Goal: Task Accomplishment & Management: Manage account settings

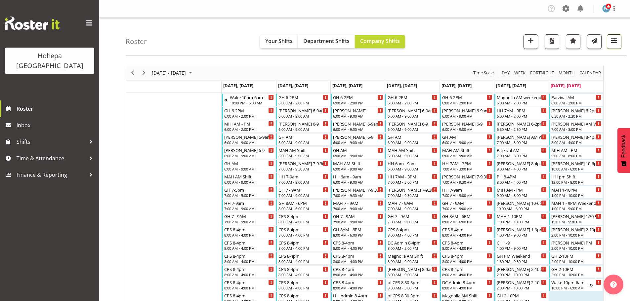
click at [612, 40] on span "button" at bounding box center [614, 40] width 9 height 9
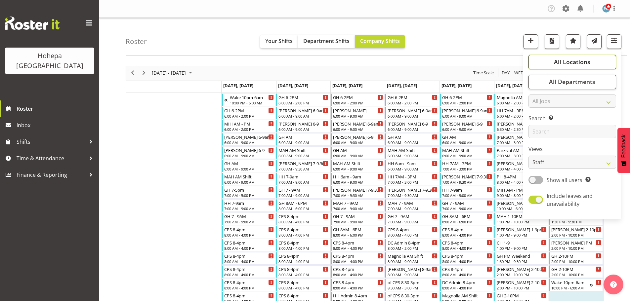
click at [577, 61] on span "All Locations" at bounding box center [572, 62] width 36 height 8
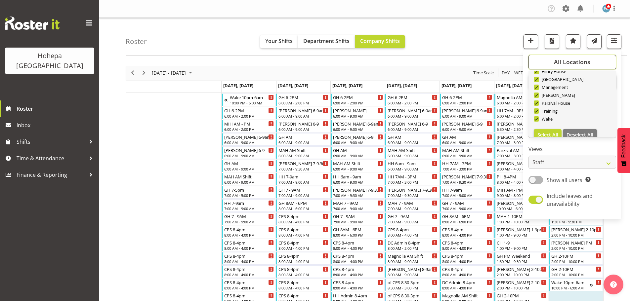
scroll to position [64, 0]
click at [577, 123] on span "Deselect All" at bounding box center [580, 126] width 27 height 6
checkbox input "false"
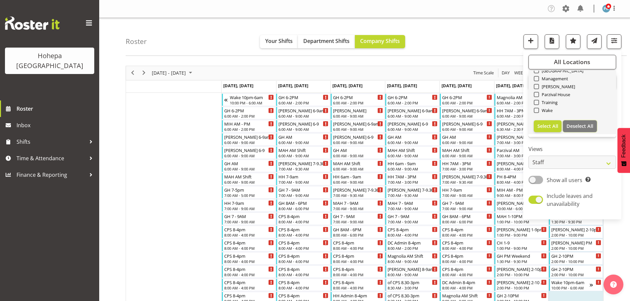
checkbox input "false"
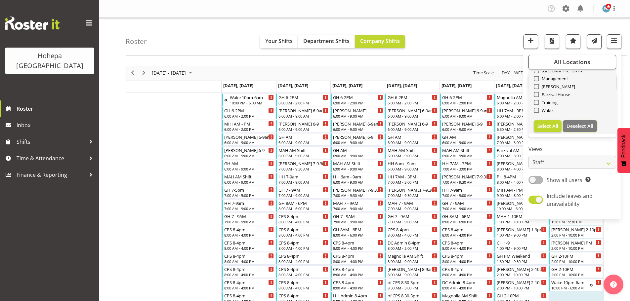
checkbox input "false"
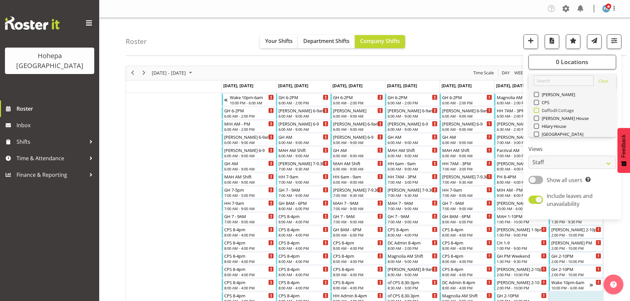
click at [539, 109] on span at bounding box center [536, 110] width 5 height 5
click at [538, 109] on input "Daffodil Cottage" at bounding box center [536, 110] width 4 height 4
checkbox input "true"
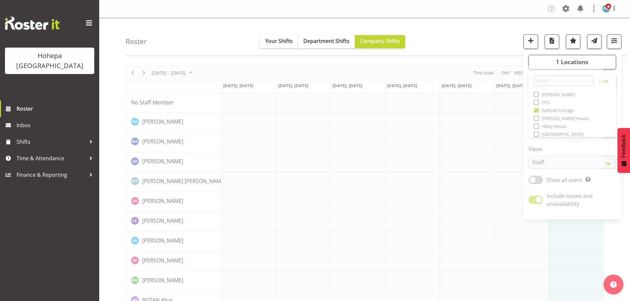
click at [487, 35] on div "Roster Your Shifts Department Shifts Company Shifts 1 Locations [GEOGRAPHIC_DAT…" at bounding box center [376, 37] width 501 height 38
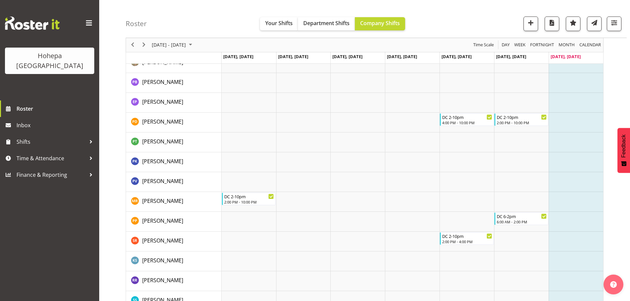
scroll to position [1152, 0]
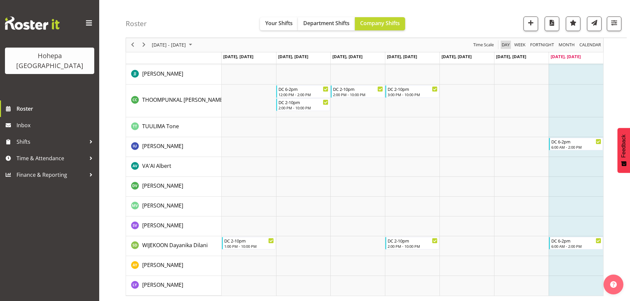
click at [502, 43] on span "Day" at bounding box center [505, 45] width 9 height 8
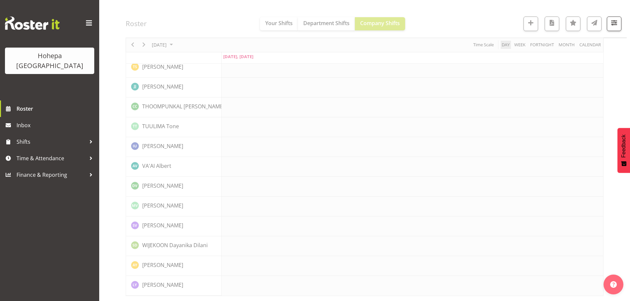
scroll to position [1126, 0]
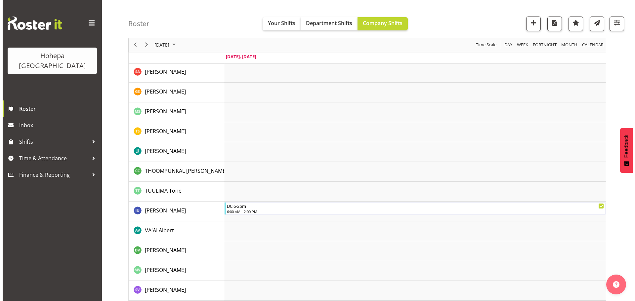
scroll to position [1126, 0]
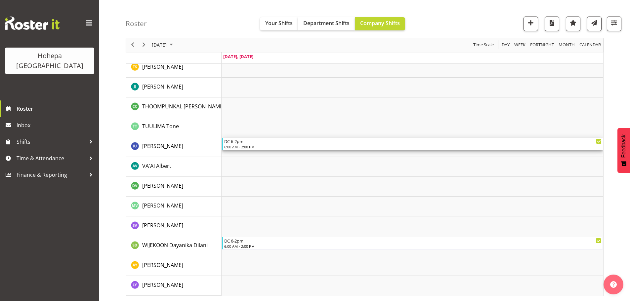
click at [240, 143] on div "DC 6-2pm" at bounding box center [412, 141] width 377 height 7
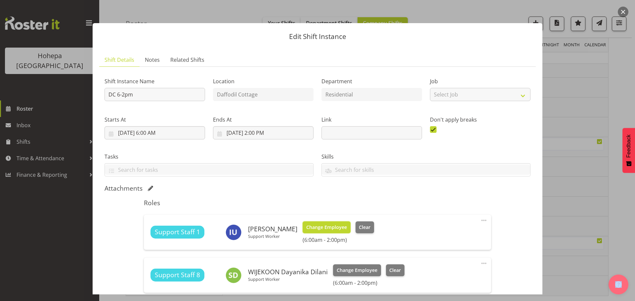
click at [331, 227] on span "Change Employee" at bounding box center [326, 227] width 41 height 7
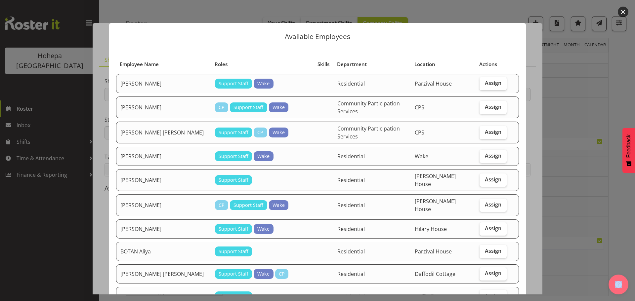
scroll to position [198, 0]
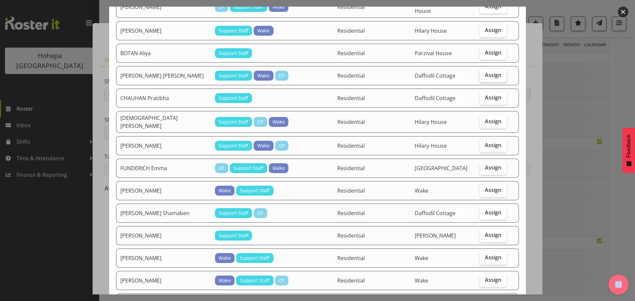
click at [486, 72] on span "Assign" at bounding box center [493, 75] width 17 height 7
click at [484, 73] on input "Assign" at bounding box center [482, 75] width 4 height 4
checkbox input "true"
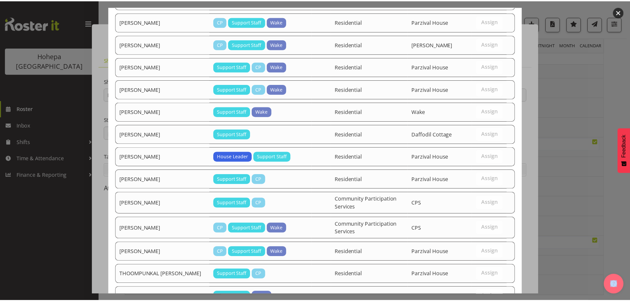
scroll to position [943, 0]
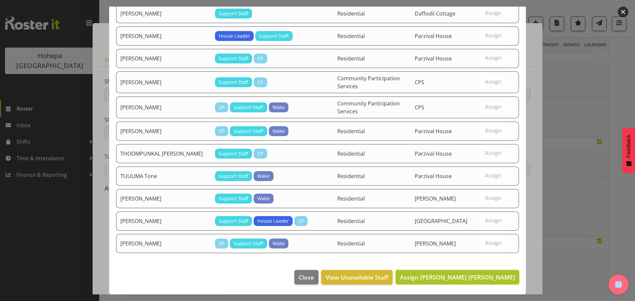
click at [485, 276] on span "Assign [PERSON_NAME] [PERSON_NAME]" at bounding box center [457, 278] width 115 height 8
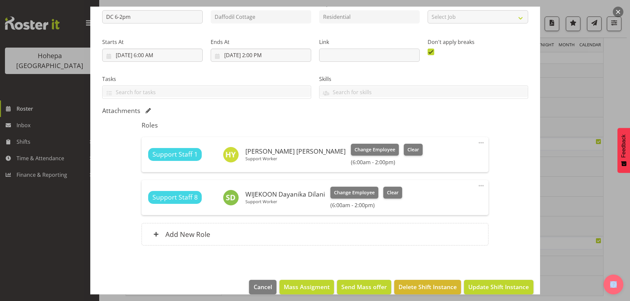
scroll to position [88, 0]
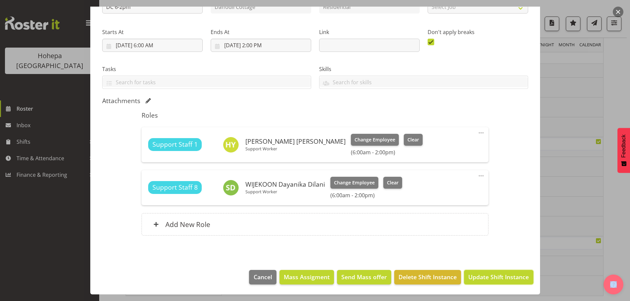
drag, startPoint x: 479, startPoint y: 279, endPoint x: 615, endPoint y: 239, distance: 142.0
click at [480, 279] on span "Update Shift Instance" at bounding box center [498, 277] width 61 height 9
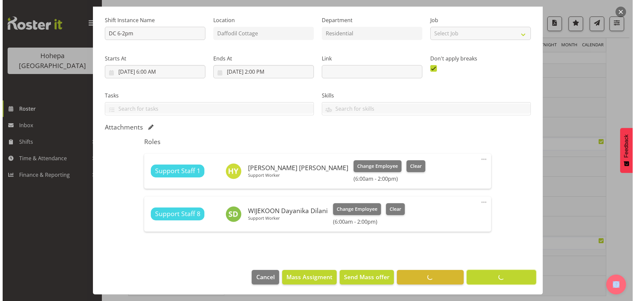
scroll to position [61, 0]
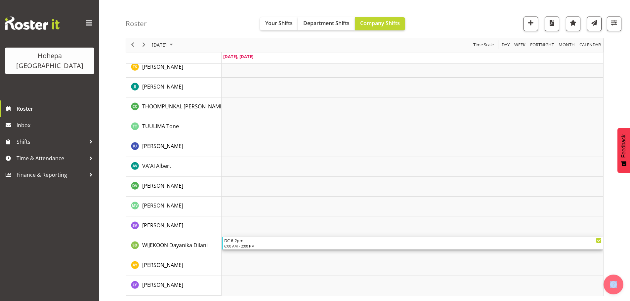
click at [240, 241] on div "DC 6-2pm" at bounding box center [412, 240] width 377 height 7
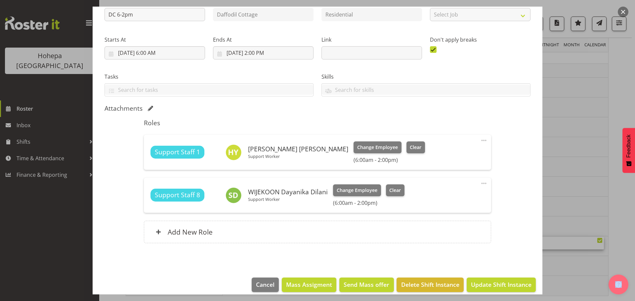
scroll to position [88, 0]
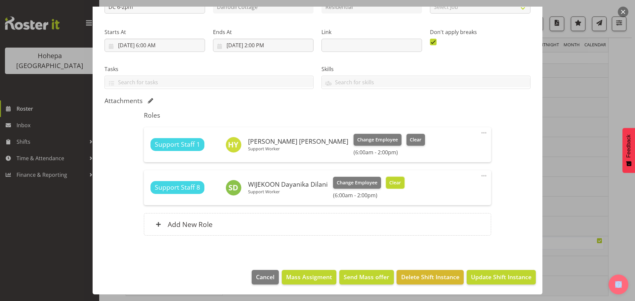
click at [396, 183] on span "Clear" at bounding box center [395, 182] width 12 height 7
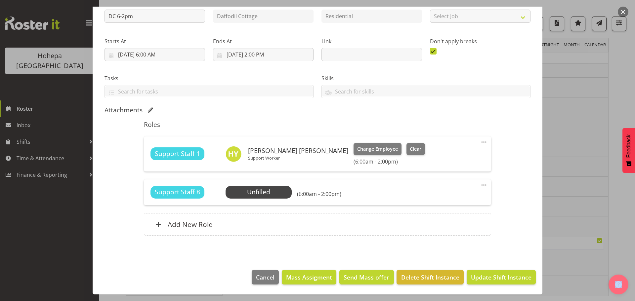
scroll to position [78, 0]
click at [491, 276] on span "Update Shift Instance" at bounding box center [501, 277] width 61 height 9
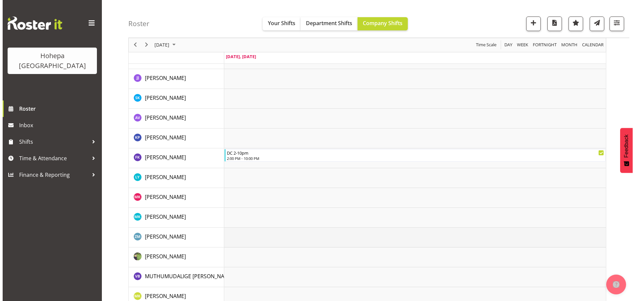
scroll to position [496, 0]
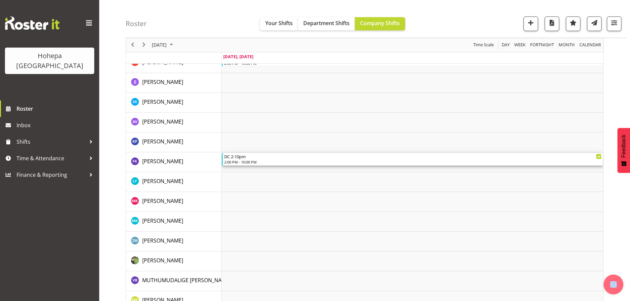
click at [240, 157] on div "DC 2-10pm" at bounding box center [412, 156] width 377 height 7
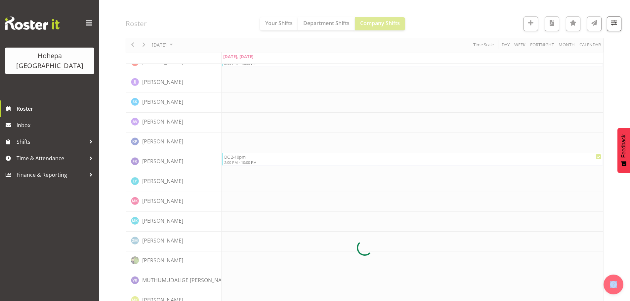
click at [240, 157] on div at bounding box center [365, 248] width 478 height 1357
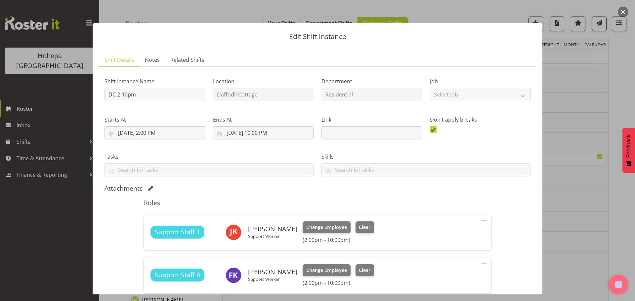
click at [480, 221] on span at bounding box center [484, 221] width 8 height 8
click at [431, 234] on link "Edit" at bounding box center [456, 235] width 64 height 12
select select "8"
select select "2025"
select select "14"
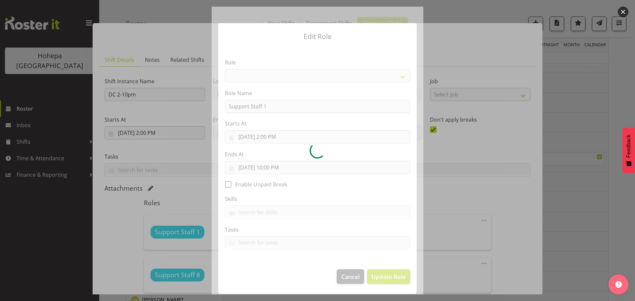
select select "1091"
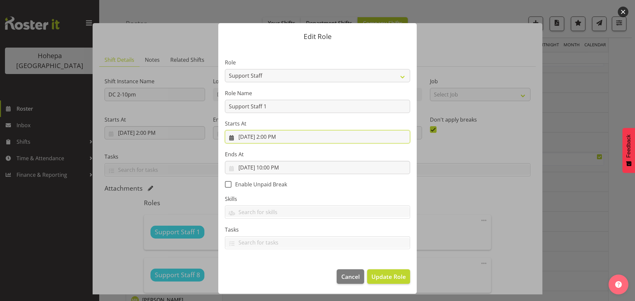
click at [270, 138] on input "[DATE] 2:00 PM" at bounding box center [317, 136] width 185 height 13
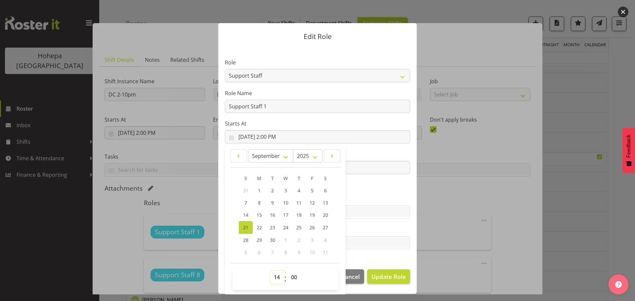
click at [278, 276] on select "00 01 02 03 04 05 06 07 08 09 10 11 12 13 14 15 16 17 18 19 20 21 22 23" at bounding box center [277, 277] width 15 height 13
select select "6"
click at [270, 271] on select "00 01 02 03 04 05 06 07 08 09 10 11 12 13 14 15 16 17 18 19 20 21 22 23" at bounding box center [277, 277] width 15 height 13
type input "[DATE] 6:00 AM"
click at [363, 184] on section "Role CP House Leader Support Staff Wake Role Name Support Staff 1 Starts At [DA…" at bounding box center [317, 155] width 198 height 216
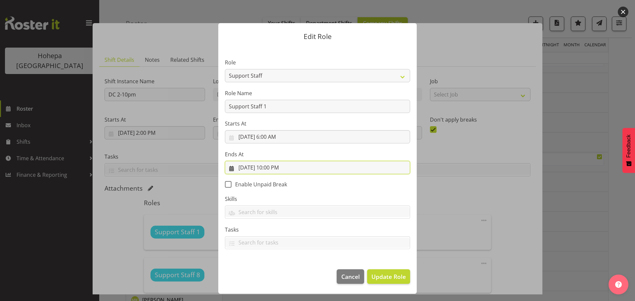
click at [276, 169] on input "[DATE] 10:00 PM" at bounding box center [317, 167] width 185 height 13
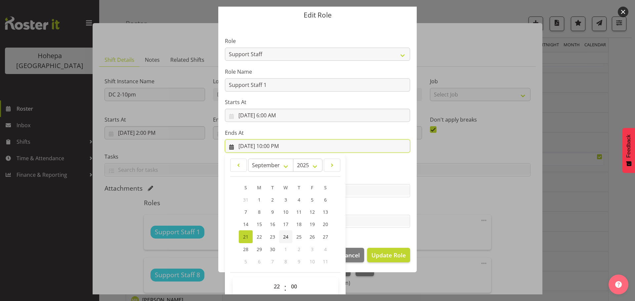
scroll to position [31, 0]
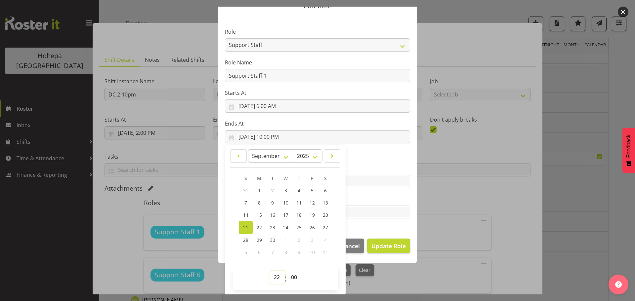
click at [274, 278] on select "00 01 02 03 04 05 06 07 08 09 10 11 12 13 14 15 16 17 18 19 20 21 22 23" at bounding box center [277, 277] width 15 height 13
select select "15"
click at [270, 271] on select "00 01 02 03 04 05 06 07 08 09 10 11 12 13 14 15 16 17 18 19 20 21 22 23" at bounding box center [277, 277] width 15 height 13
type input "[DATE] 3:00 PM"
click at [360, 198] on label "Tasks" at bounding box center [317, 199] width 185 height 8
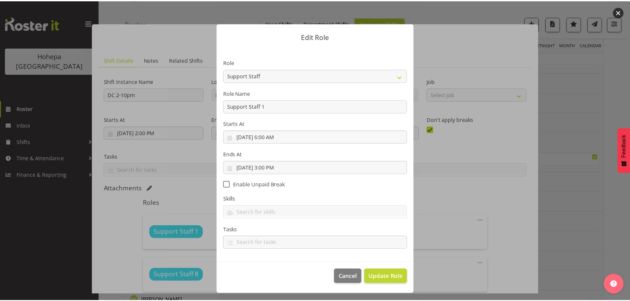
scroll to position [0, 0]
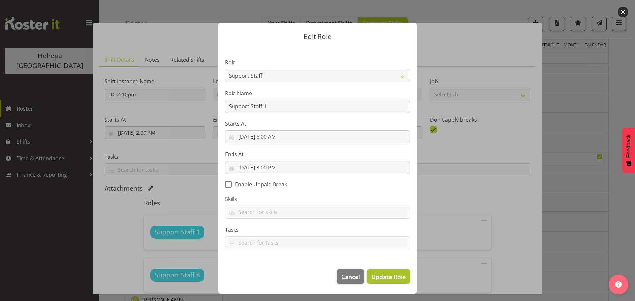
click at [389, 278] on span "Update Role" at bounding box center [388, 277] width 34 height 9
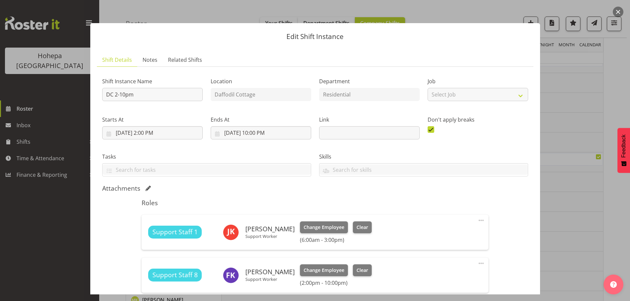
scroll to position [88, 0]
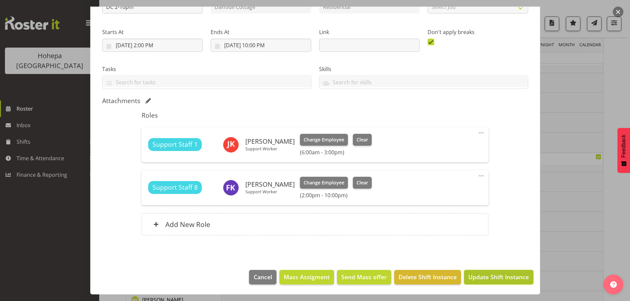
click at [494, 277] on span "Update Shift Instance" at bounding box center [498, 277] width 61 height 9
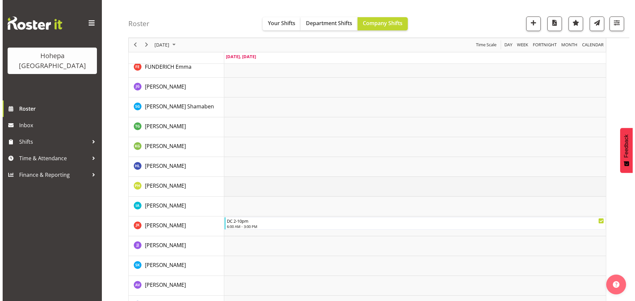
scroll to position [0, 0]
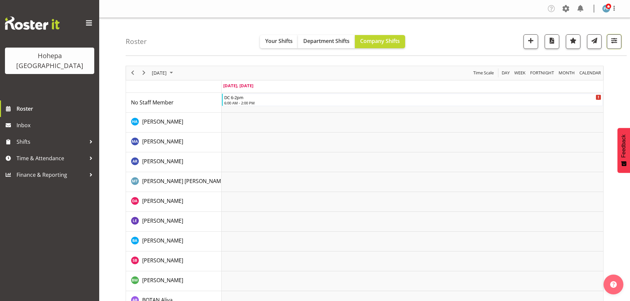
click at [613, 42] on span "button" at bounding box center [614, 40] width 9 height 9
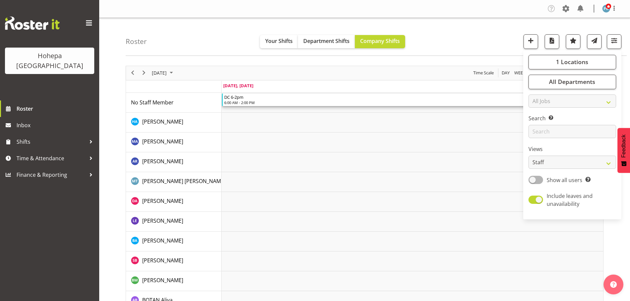
click at [228, 98] on div "DC 6-2pm" at bounding box center [412, 97] width 377 height 7
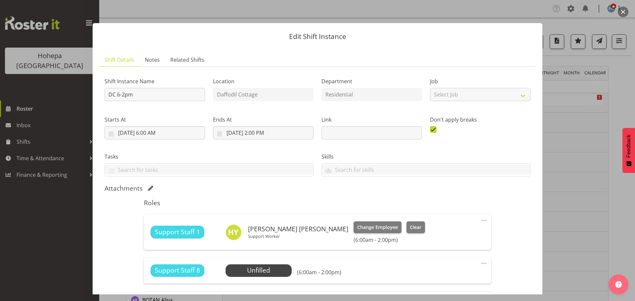
click at [480, 264] on span at bounding box center [484, 264] width 8 height 8
click at [431, 276] on link "Edit" at bounding box center [456, 278] width 64 height 12
select select "8"
select select "2025"
select select "6"
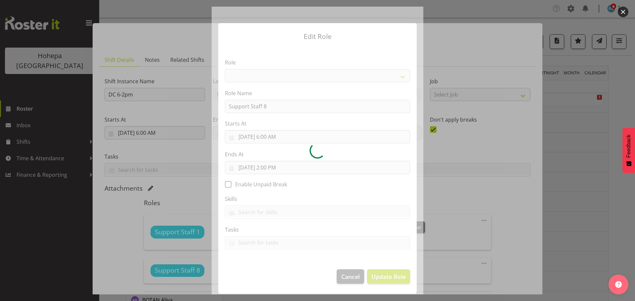
select select "1091"
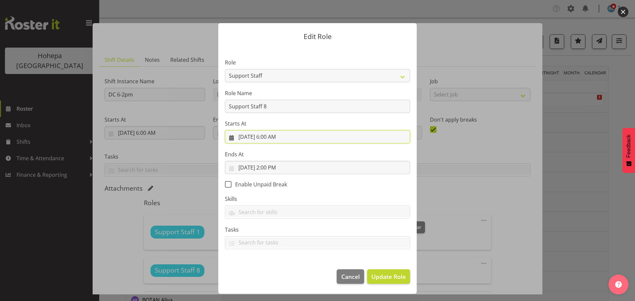
click at [274, 138] on input "[DATE] 6:00 AM" at bounding box center [317, 136] width 185 height 13
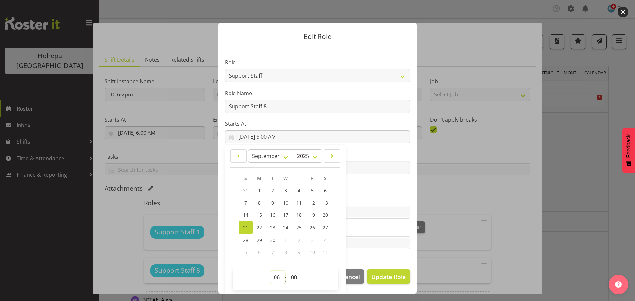
drag, startPoint x: 278, startPoint y: 279, endPoint x: 280, endPoint y: 275, distance: 4.2
click at [278, 279] on select "00 01 02 03 04 05 06 07 08 09 10 11 12 13 14 15 16 17 18 19 20 21 22 23" at bounding box center [277, 277] width 15 height 13
select select "15"
click at [270, 271] on select "00 01 02 03 04 05 06 07 08 09 10 11 12 13 14 15 16 17 18 19 20 21 22 23" at bounding box center [277, 277] width 15 height 13
type input "[DATE] 3:00 PM"
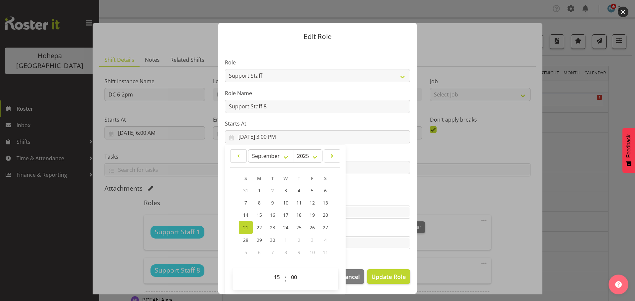
click at [369, 232] on label "Tasks" at bounding box center [317, 230] width 185 height 8
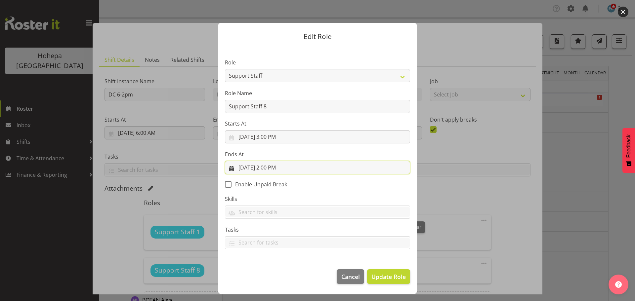
click at [271, 168] on input "[DATE] 2:00 PM" at bounding box center [317, 167] width 185 height 13
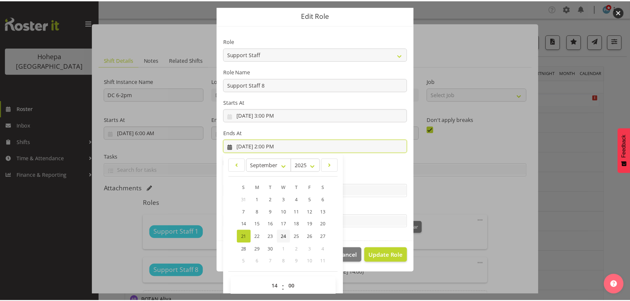
scroll to position [31, 0]
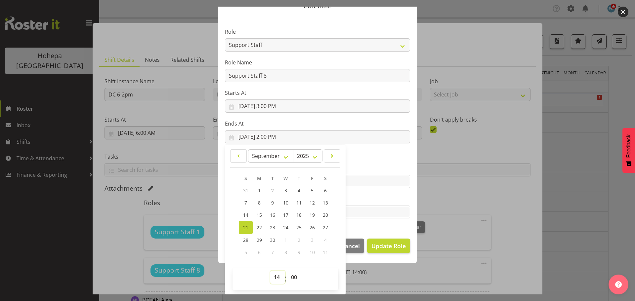
click at [273, 278] on select "00 01 02 03 04 05 06 07 08 09 10 11 12 13 14 15 16 17 18 19 20 21 22 23" at bounding box center [277, 277] width 15 height 13
select select "22"
click at [270, 271] on select "00 01 02 03 04 05 06 07 08 09 10 11 12 13 14 15 16 17 18 19 20 21 22 23" at bounding box center [277, 277] width 15 height 13
type input "[DATE] 10:00 PM"
click at [378, 243] on span "Update Role" at bounding box center [388, 246] width 34 height 9
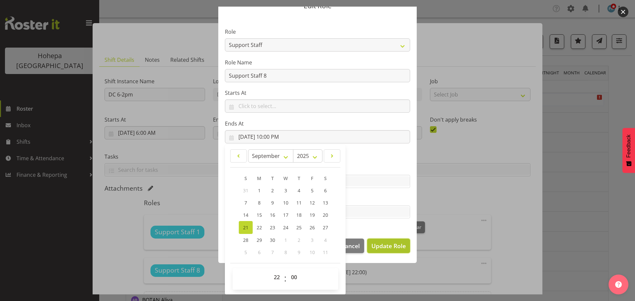
select select
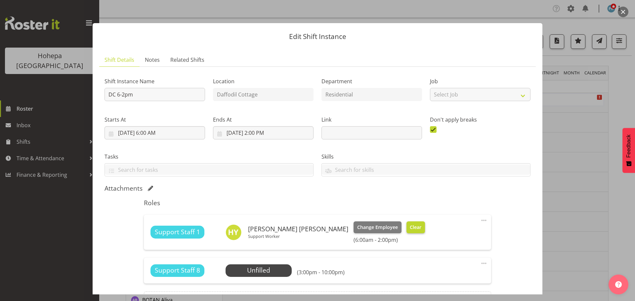
scroll to position [30, 0]
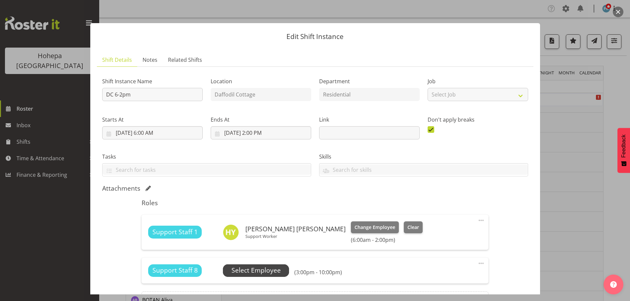
click at [276, 271] on span "Select Employee" at bounding box center [256, 271] width 49 height 10
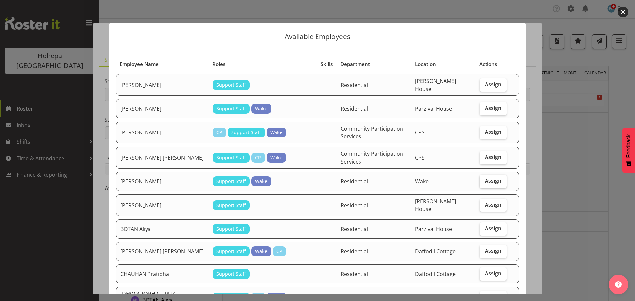
click at [486, 180] on span "Assign" at bounding box center [493, 181] width 17 height 7
click at [484, 180] on input "Assign" at bounding box center [482, 181] width 4 height 4
checkbox input "true"
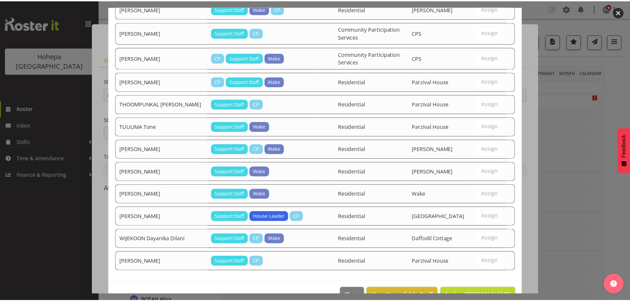
scroll to position [946, 0]
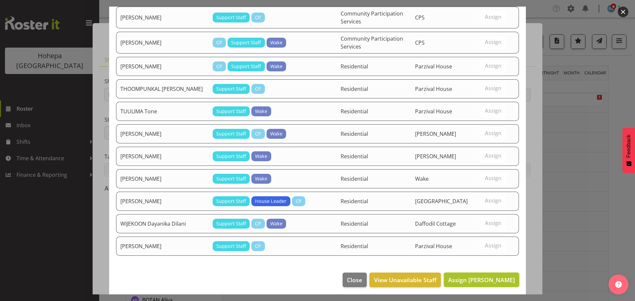
click at [486, 279] on span "Assign [PERSON_NAME]" at bounding box center [481, 280] width 67 height 8
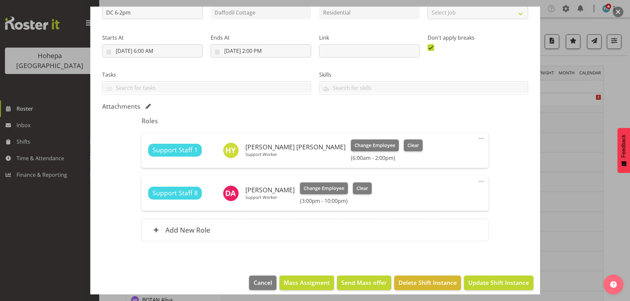
scroll to position [88, 0]
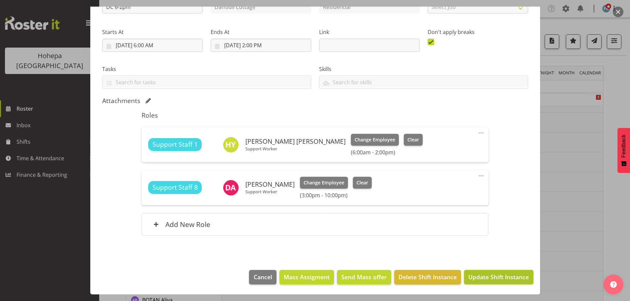
click at [477, 280] on span "Update Shift Instance" at bounding box center [498, 277] width 61 height 9
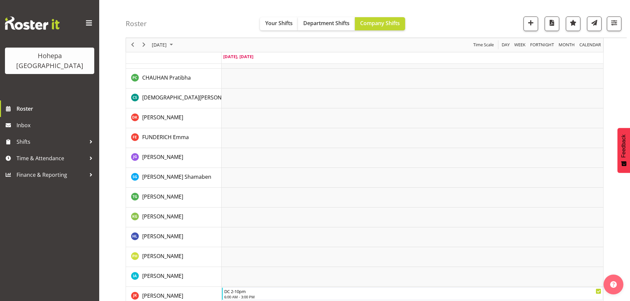
scroll to position [99, 0]
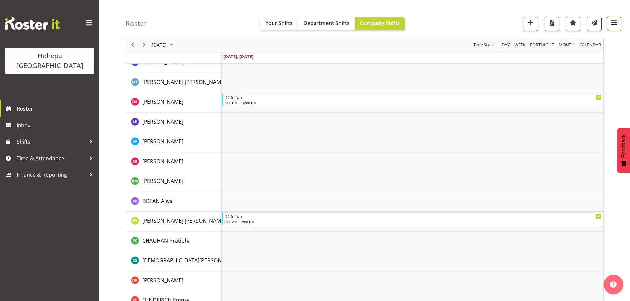
click at [613, 24] on span "button" at bounding box center [614, 23] width 9 height 9
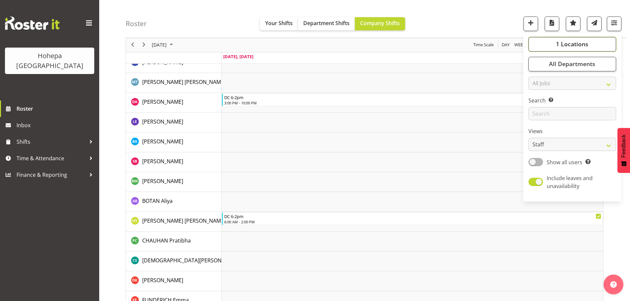
click at [573, 47] on span "1 Locations" at bounding box center [572, 44] width 32 height 8
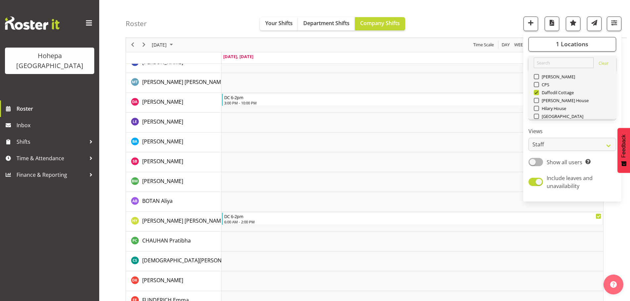
drag, startPoint x: 536, startPoint y: 93, endPoint x: 535, endPoint y: 96, distance: 3.6
click at [536, 93] on span at bounding box center [536, 92] width 5 height 5
click at [536, 93] on input "Daffodil Cottage" at bounding box center [536, 93] width 4 height 4
checkbox input "false"
click at [535, 102] on span at bounding box center [536, 100] width 5 height 5
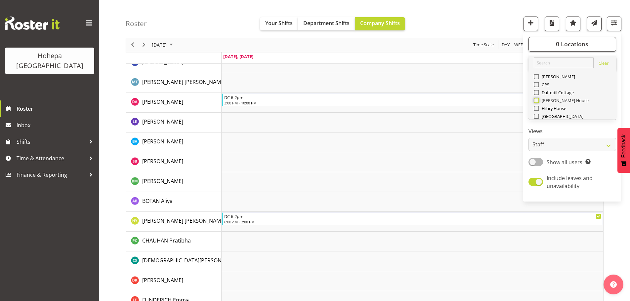
click at [535, 102] on input "[PERSON_NAME] House" at bounding box center [536, 101] width 4 height 4
checkbox input "true"
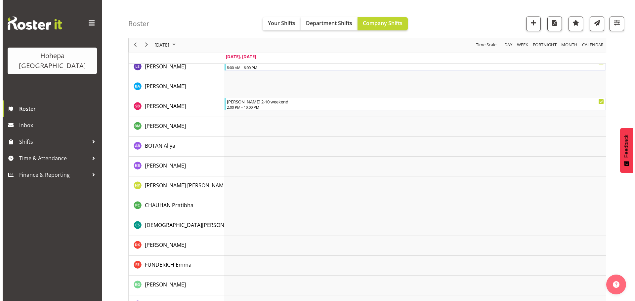
scroll to position [198, 0]
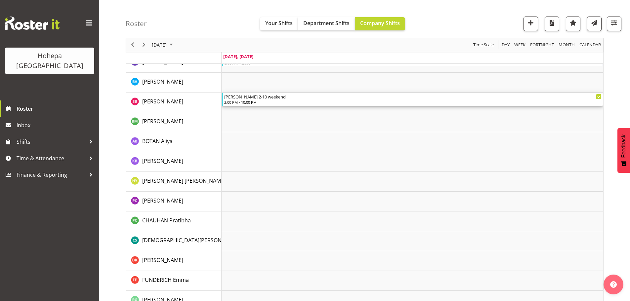
click at [253, 101] on div "2:00 PM - 10:00 PM" at bounding box center [412, 102] width 377 height 5
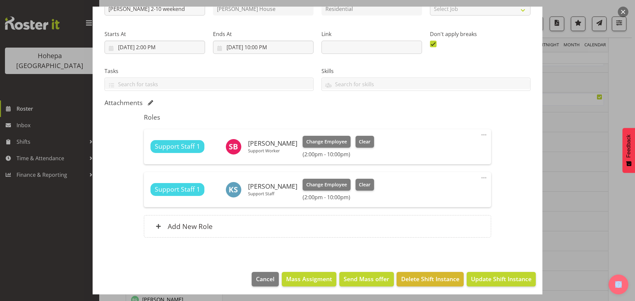
scroll to position [88, 0]
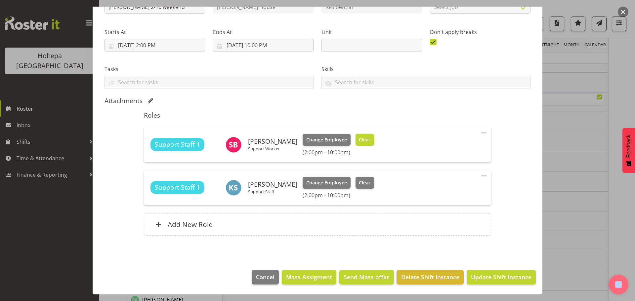
drag, startPoint x: 380, startPoint y: 140, endPoint x: 392, endPoint y: 156, distance: 20.6
click at [370, 140] on span "Clear" at bounding box center [365, 139] width 12 height 7
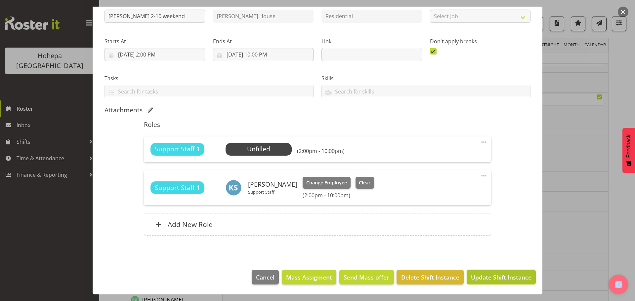
click at [489, 274] on span "Update Shift Instance" at bounding box center [501, 277] width 61 height 9
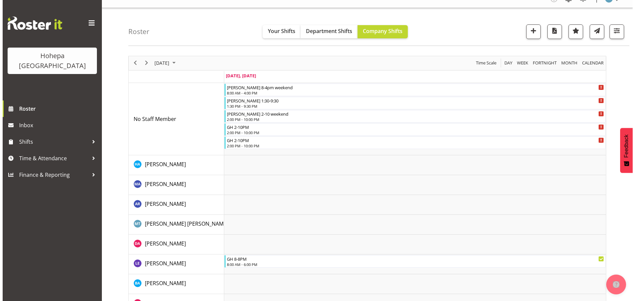
scroll to position [0, 0]
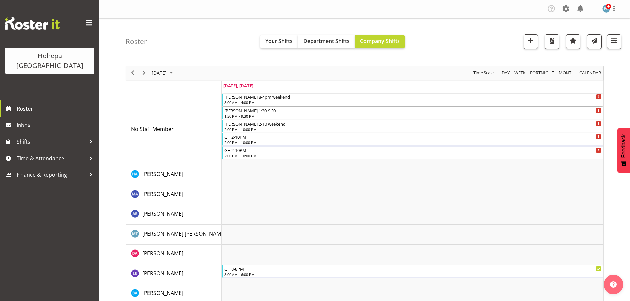
click at [233, 101] on div "8:00 AM - 4:00 PM" at bounding box center [412, 102] width 377 height 5
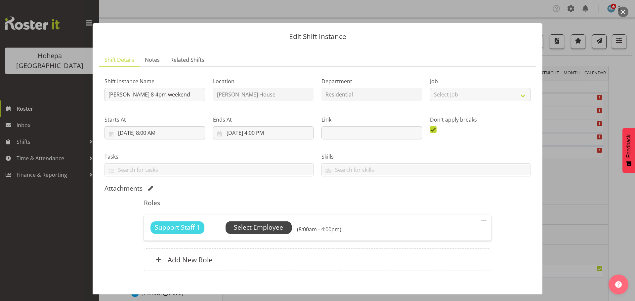
click at [271, 227] on span "Select Employee" at bounding box center [258, 228] width 49 height 10
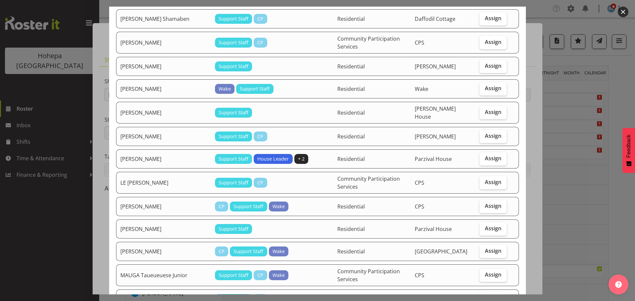
scroll to position [397, 0]
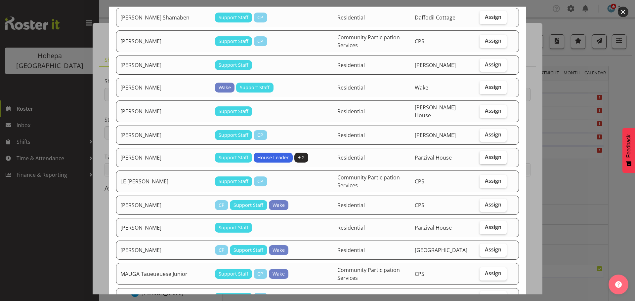
click at [485, 154] on span "Assign" at bounding box center [493, 157] width 17 height 7
click at [484, 155] on input "Assign" at bounding box center [482, 157] width 4 height 4
checkbox input "true"
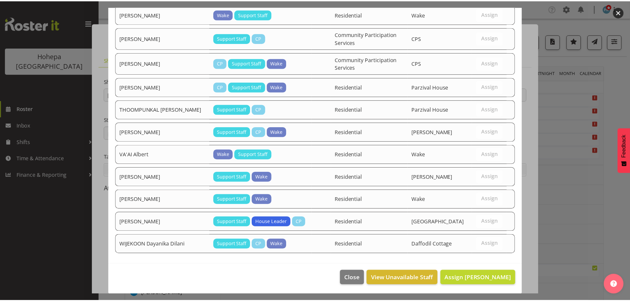
scroll to position [929, 0]
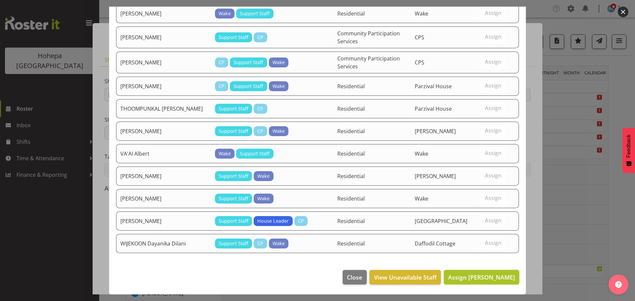
click at [479, 278] on span "Assign [PERSON_NAME]" at bounding box center [481, 278] width 67 height 8
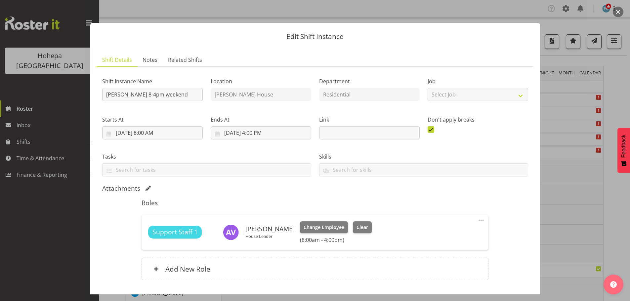
scroll to position [45, 0]
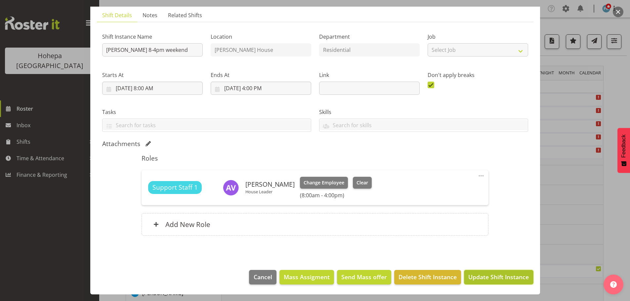
click at [484, 281] on span "Update Shift Instance" at bounding box center [498, 277] width 61 height 9
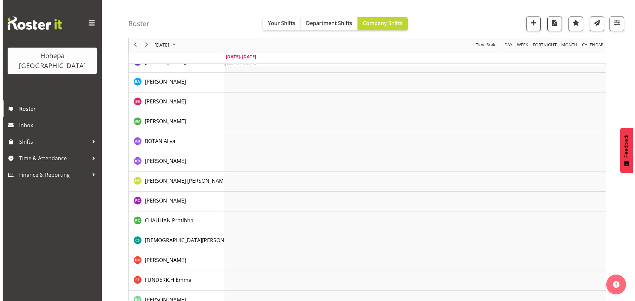
scroll to position [0, 0]
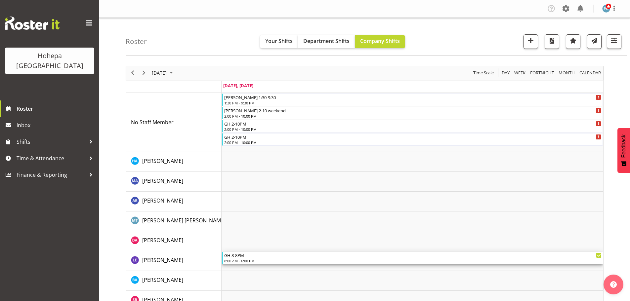
click at [240, 263] on div "8:00 AM - 6:00 PM" at bounding box center [412, 260] width 377 height 5
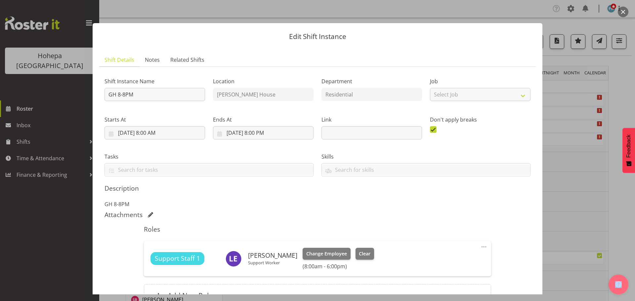
click at [482, 247] on span at bounding box center [484, 247] width 8 height 8
click at [432, 260] on link "Edit" at bounding box center [456, 262] width 64 height 12
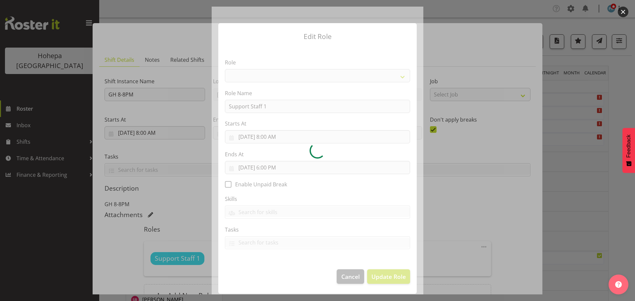
select select "1091"
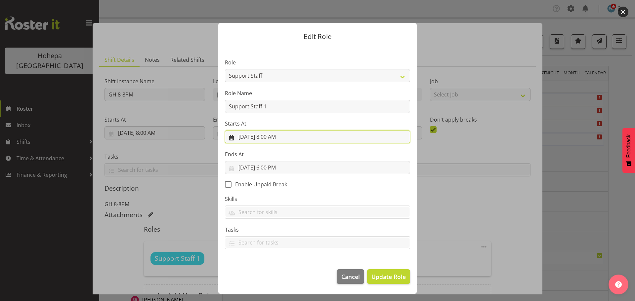
click at [279, 139] on input "[DATE] 8:00 AM" at bounding box center [317, 136] width 185 height 13
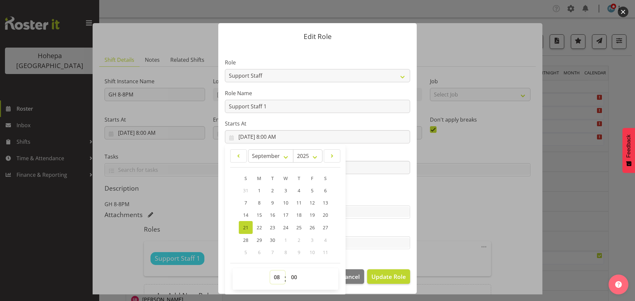
click at [279, 280] on select "00 01 02 03 04 05 06 07 08 09 10 11 12 13 14 15 16 17 18 19 20 21 22 23" at bounding box center [277, 277] width 15 height 13
select select "12"
click at [270, 271] on select "00 01 02 03 04 05 06 07 08 09 10 11 12 13 14 15 16 17 18 19 20 21 22 23" at bounding box center [277, 277] width 15 height 13
type input "[DATE] 12:00 PM"
click at [361, 187] on section "Role CP House Leader Support Staff Wake Role Name Support Staff 1 Starts At [DA…" at bounding box center [317, 155] width 198 height 216
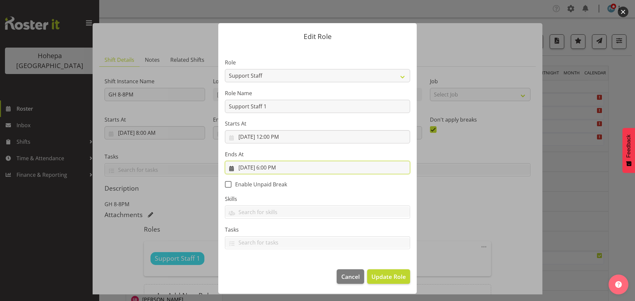
click at [275, 169] on input "[DATE] 6:00 PM" at bounding box center [317, 167] width 185 height 13
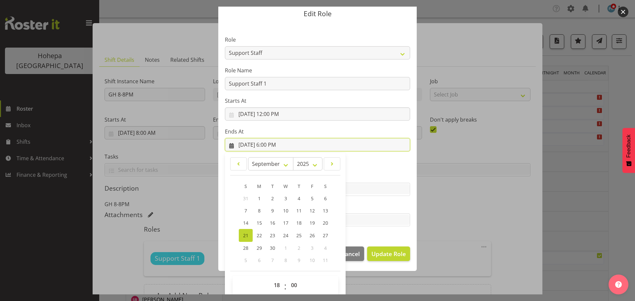
scroll to position [31, 0]
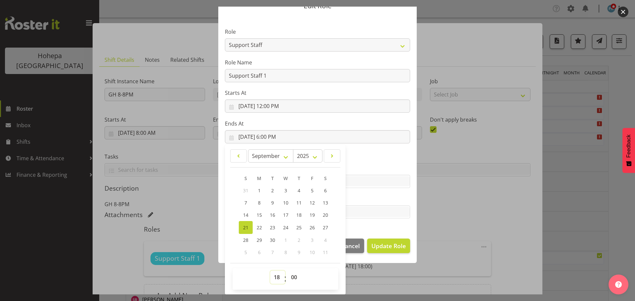
click at [274, 276] on select "00 01 02 03 04 05 06 07 08 09 10 11 12 13 14 15 16 17 18 19 20 21 22 23" at bounding box center [277, 277] width 15 height 13
select select "22"
click at [270, 271] on select "00 01 02 03 04 05 06 07 08 09 10 11 12 13 14 15 16 17 18 19 20 21 22 23" at bounding box center [277, 277] width 15 height 13
type input "[DATE] 10:00 PM"
click at [362, 228] on section "Role CP House Leader Support Staff Wake Role Name Support Staff 1 Starts At [DA…" at bounding box center [317, 124] width 198 height 216
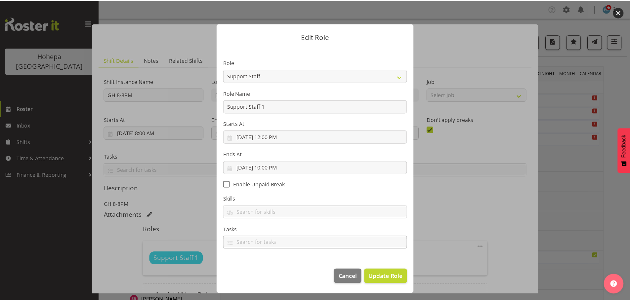
scroll to position [0, 0]
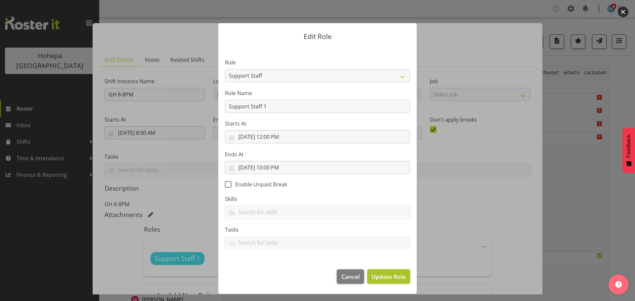
click at [388, 273] on span "Update Role" at bounding box center [388, 277] width 34 height 9
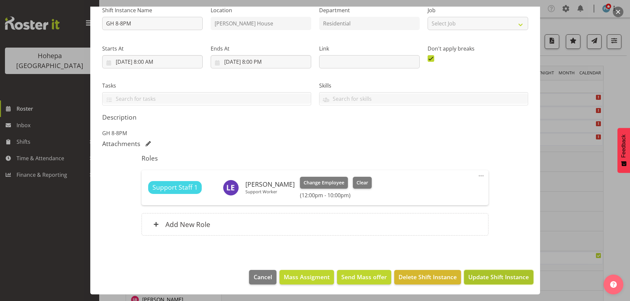
click at [493, 278] on span "Update Shift Instance" at bounding box center [498, 277] width 61 height 9
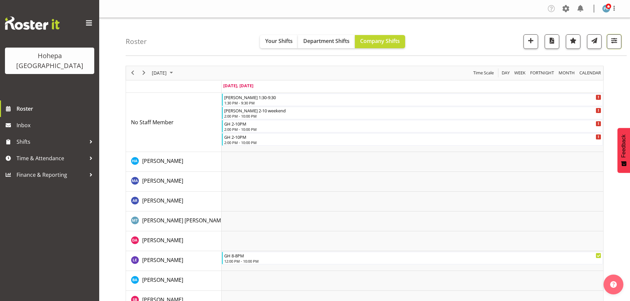
click at [612, 40] on span "button" at bounding box center [614, 40] width 9 height 9
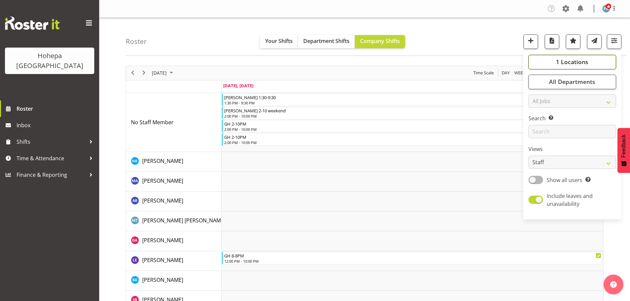
click at [571, 64] on span "1 Locations" at bounding box center [572, 62] width 32 height 8
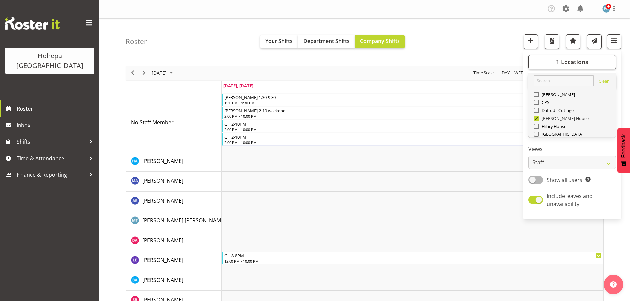
click at [537, 117] on span at bounding box center [536, 118] width 5 height 5
click at [537, 117] on input "[PERSON_NAME] House" at bounding box center [536, 118] width 4 height 4
checkbox input "false"
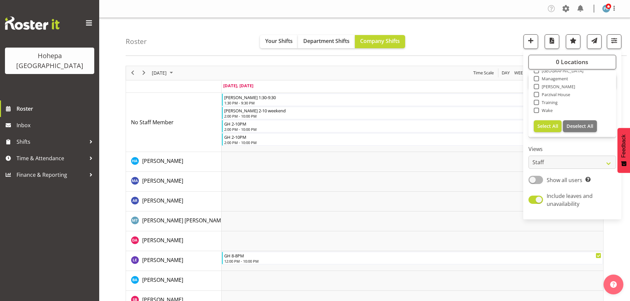
click at [537, 88] on span at bounding box center [536, 86] width 5 height 5
click at [537, 88] on input "[PERSON_NAME]" at bounding box center [536, 86] width 4 height 4
checkbox input "true"
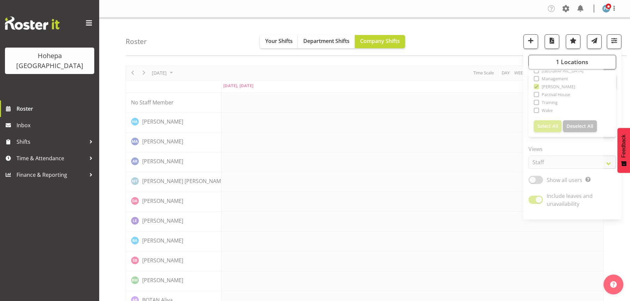
click at [489, 41] on div "Roster Your Shifts Department Shifts Company Shifts 1 Locations [GEOGRAPHIC_DAT…" at bounding box center [376, 37] width 501 height 38
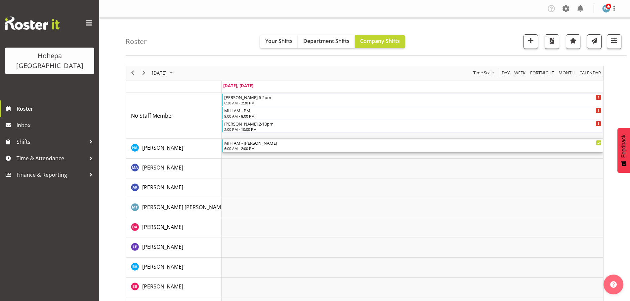
click at [239, 149] on div "6:00 AM - 2:00 PM" at bounding box center [412, 148] width 377 height 5
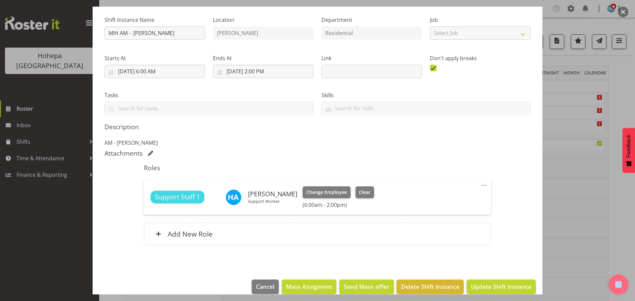
scroll to position [71, 0]
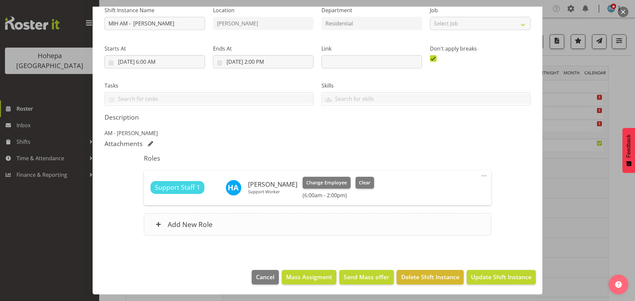
click at [197, 227] on h6 "Add New Role" at bounding box center [190, 224] width 45 height 9
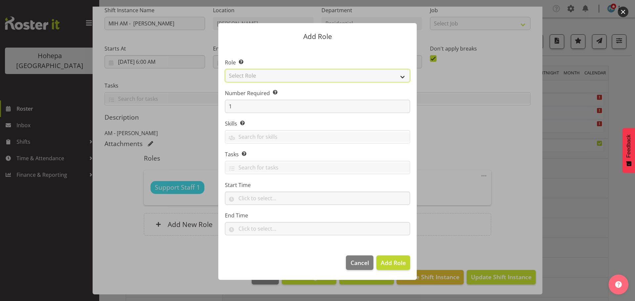
click at [403, 78] on select "Select Role CP House Leader Support Staff Wake" at bounding box center [317, 75] width 185 height 13
select select "1091"
click at [225, 69] on select "Select Role CP House Leader Support Staff Wake" at bounding box center [317, 75] width 185 height 13
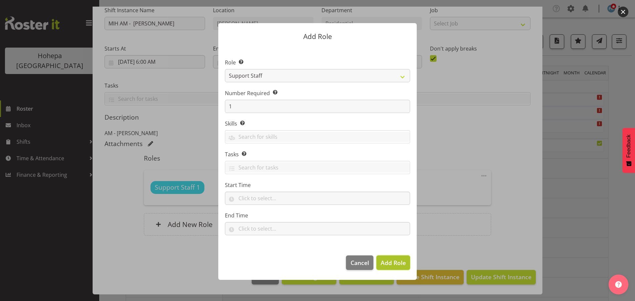
click at [393, 260] on span "Add Role" at bounding box center [393, 263] width 25 height 8
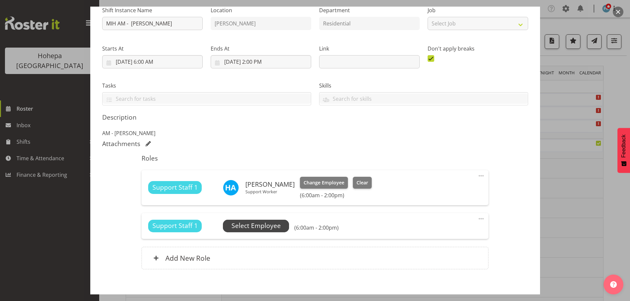
click at [252, 228] on span "Select Employee" at bounding box center [256, 226] width 49 height 10
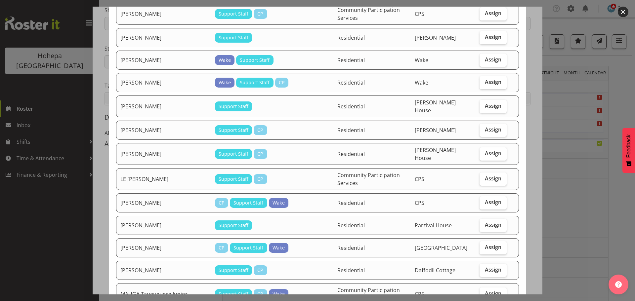
scroll to position [496, 0]
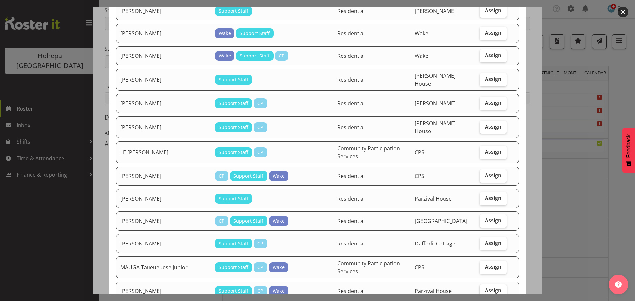
click at [493, 287] on span "Assign" at bounding box center [493, 290] width 17 height 7
click at [484, 289] on input "Assign" at bounding box center [482, 291] width 4 height 4
checkbox input "true"
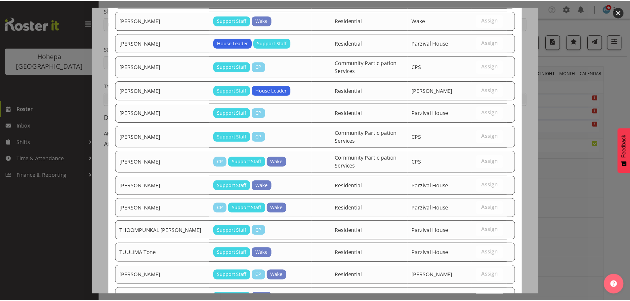
scroll to position [1117, 0]
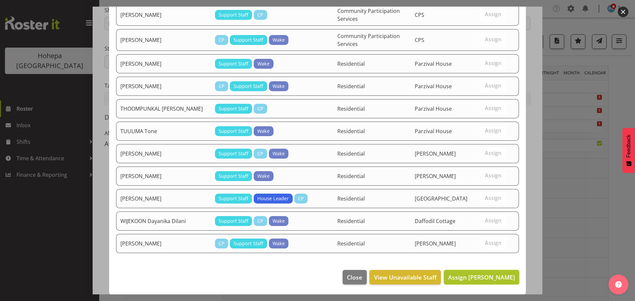
click at [487, 281] on span "Assign [PERSON_NAME]" at bounding box center [481, 277] width 67 height 9
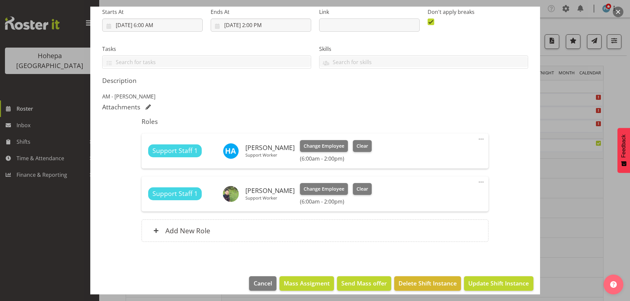
scroll to position [114, 0]
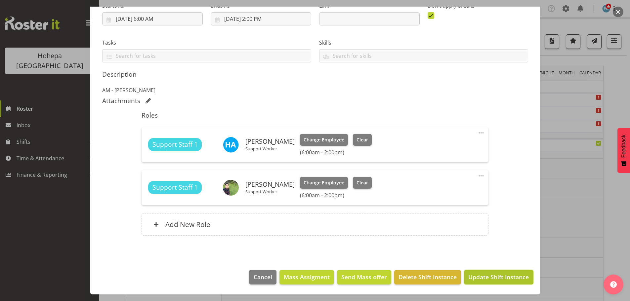
click at [477, 278] on span "Update Shift Instance" at bounding box center [498, 277] width 61 height 9
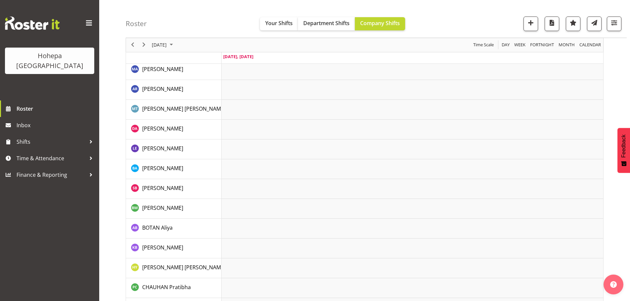
scroll to position [0, 0]
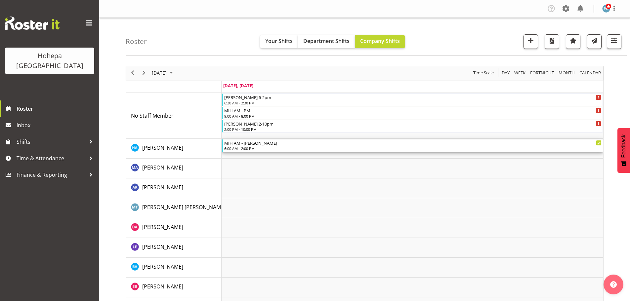
click at [226, 149] on div "6:00 AM - 2:00 PM" at bounding box center [412, 148] width 377 height 5
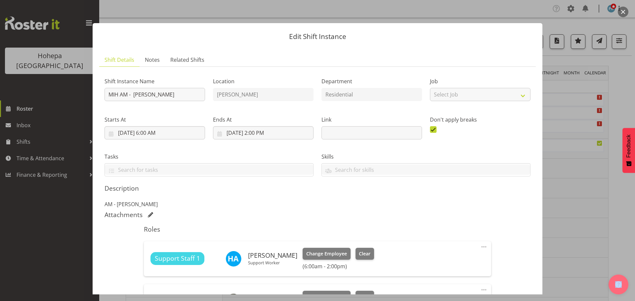
click at [480, 247] on span at bounding box center [484, 247] width 8 height 8
click at [434, 262] on link "Edit" at bounding box center [456, 262] width 64 height 12
select select "8"
select select "2025"
select select "6"
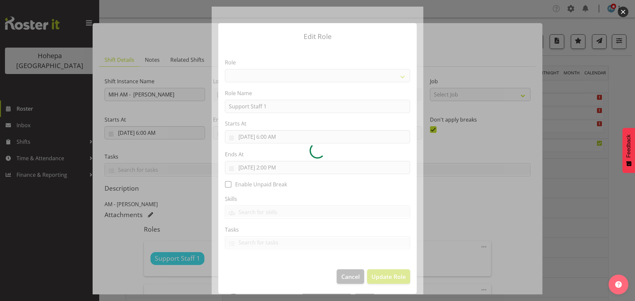
select select "1091"
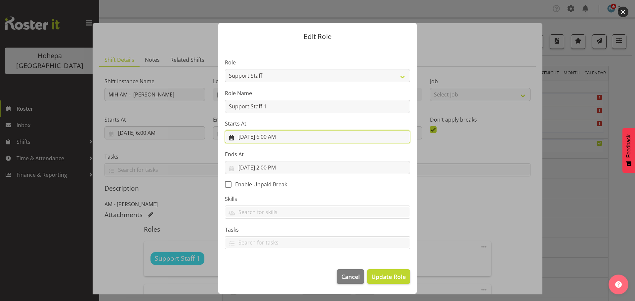
click at [266, 139] on input "[DATE] 6:00 AM" at bounding box center [317, 136] width 185 height 13
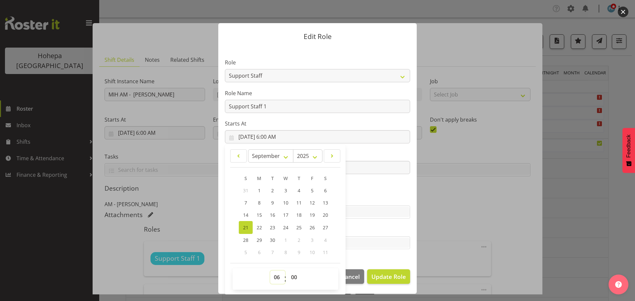
click at [275, 280] on select "00 01 02 03 04 05 06 07 08 09 10 11 12 13 14 15 16 17 18 19 20 21 22 23" at bounding box center [277, 277] width 15 height 13
select select "7"
click at [270, 271] on select "00 01 02 03 04 05 06 07 08 09 10 11 12 13 14 15 16 17 18 19 20 21 22 23" at bounding box center [277, 277] width 15 height 13
type input "[DATE] 7:00 AM"
click at [376, 252] on section "Role CP House Leader Support Staff Wake Role Name Support Staff 1 Starts At [DA…" at bounding box center [317, 155] width 198 height 216
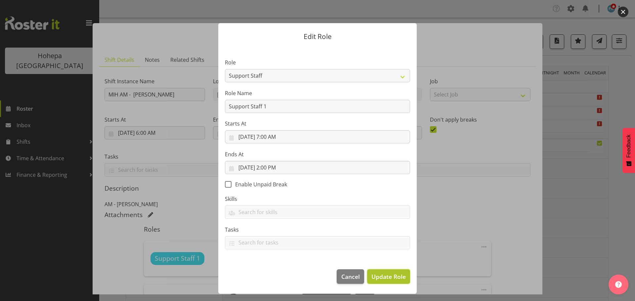
click at [392, 274] on span "Update Role" at bounding box center [388, 277] width 34 height 9
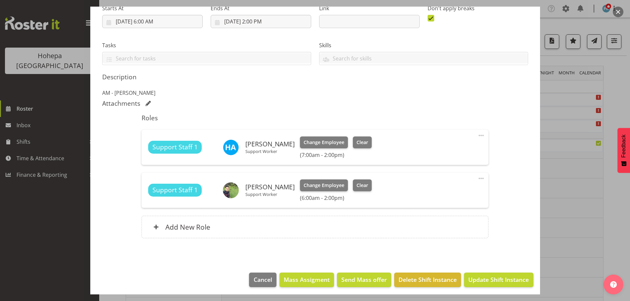
scroll to position [114, 0]
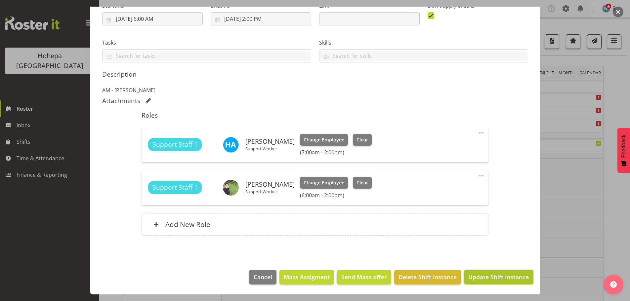
click at [494, 276] on span "Update Shift Instance" at bounding box center [498, 277] width 61 height 9
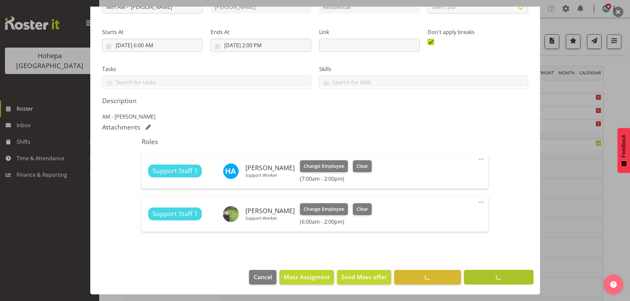
scroll to position [88, 0]
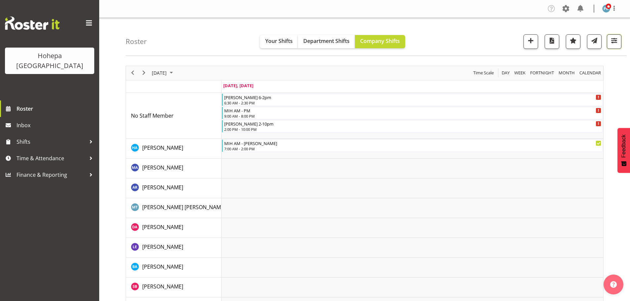
click at [613, 40] on span "button" at bounding box center [614, 40] width 9 height 9
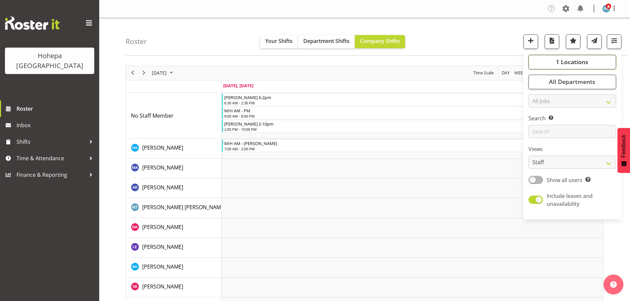
click at [559, 63] on span "1 Locations" at bounding box center [572, 62] width 32 height 8
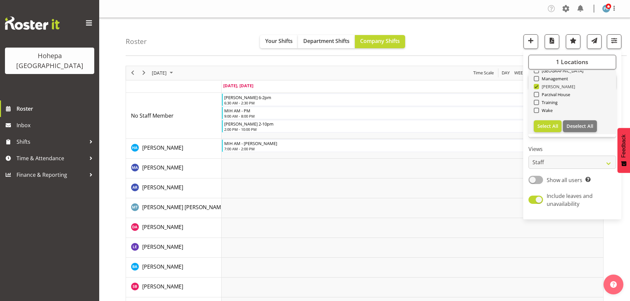
click at [537, 88] on span at bounding box center [536, 86] width 5 height 5
click at [537, 88] on input "[PERSON_NAME]" at bounding box center [536, 86] width 4 height 4
checkbox input "false"
click at [537, 71] on span at bounding box center [536, 70] width 5 height 5
click at [537, 71] on input "[GEOGRAPHIC_DATA]" at bounding box center [536, 70] width 4 height 4
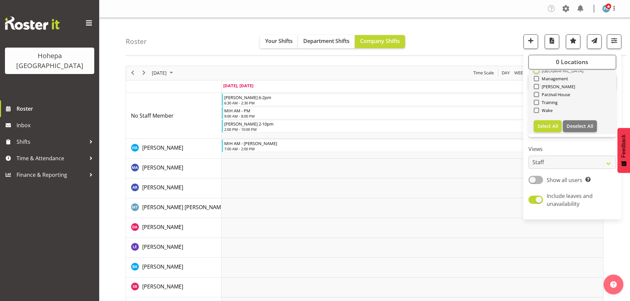
checkbox input "true"
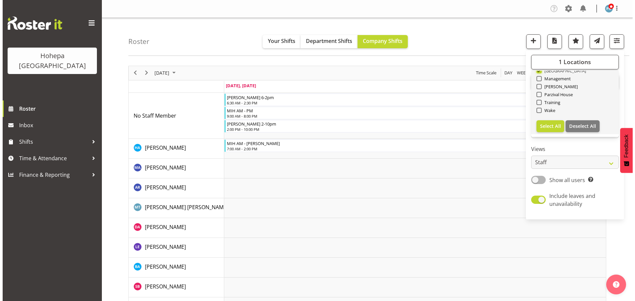
scroll to position [62, 0]
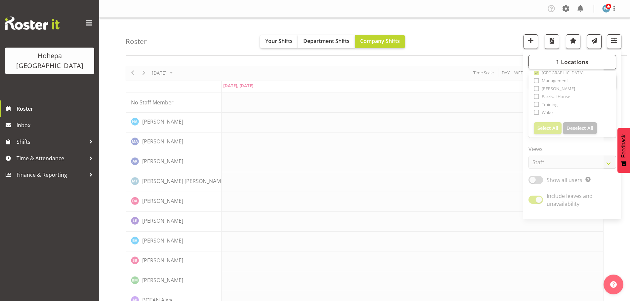
click at [482, 48] on div "Roster Your Shifts Department Shifts Company Shifts 1 Locations [GEOGRAPHIC_DAT…" at bounding box center [376, 37] width 501 height 38
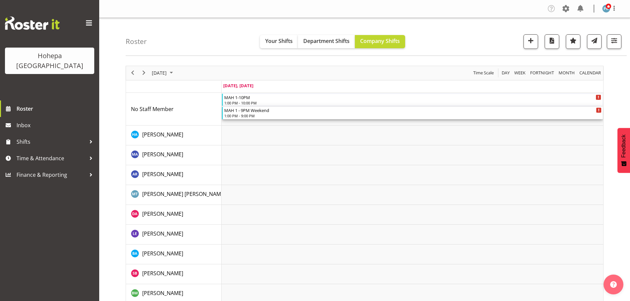
click at [256, 116] on div "1:00 PM - 9:00 PM" at bounding box center [412, 115] width 377 height 5
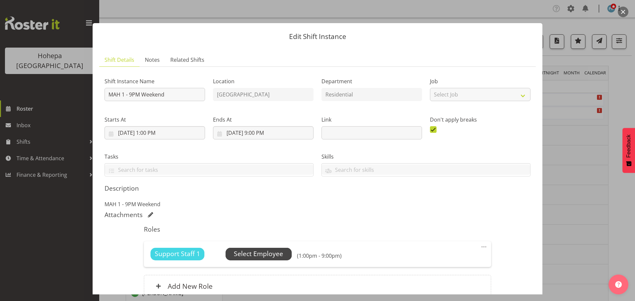
click at [262, 257] on span "Select Employee" at bounding box center [258, 254] width 49 height 10
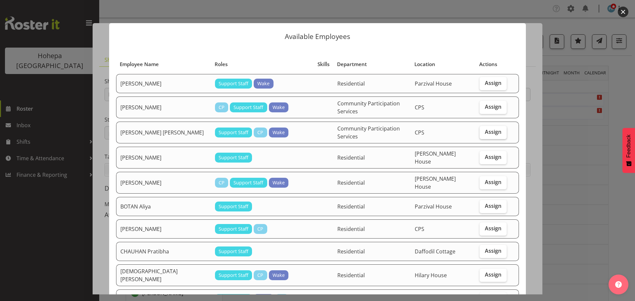
click at [486, 131] on span "Assign" at bounding box center [493, 132] width 17 height 7
click at [484, 131] on input "Assign" at bounding box center [482, 132] width 4 height 4
checkbox input "true"
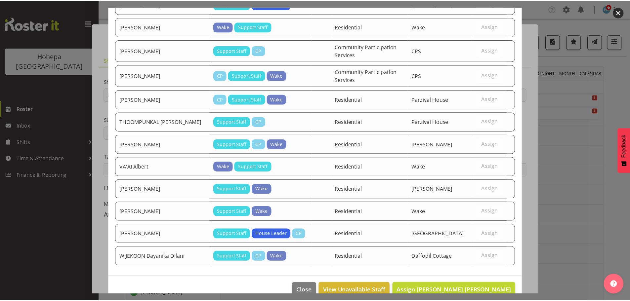
scroll to position [814, 0]
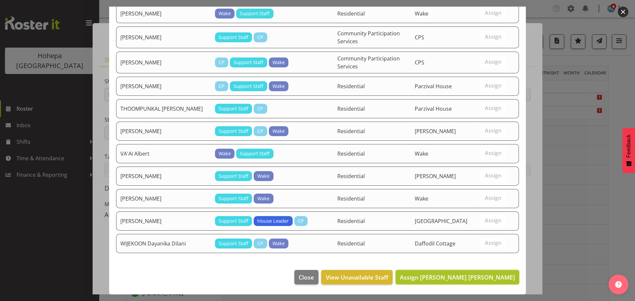
click at [454, 275] on span "Assign [PERSON_NAME] [PERSON_NAME]" at bounding box center [457, 278] width 115 height 8
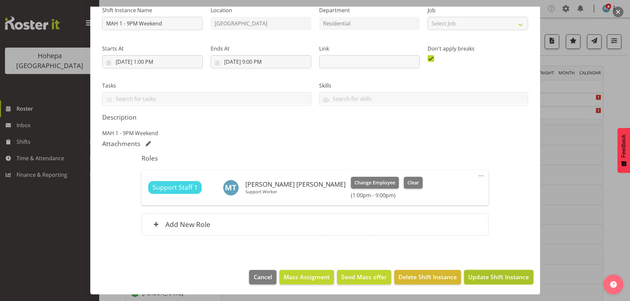
click at [493, 281] on span "Update Shift Instance" at bounding box center [498, 277] width 61 height 9
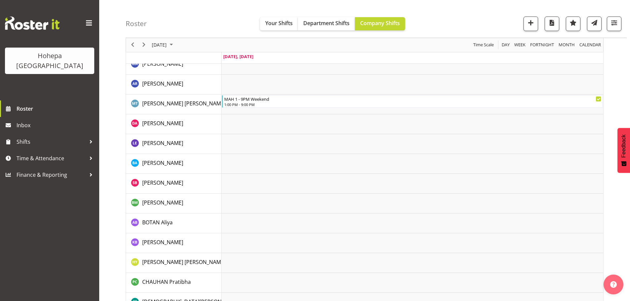
scroll to position [0, 0]
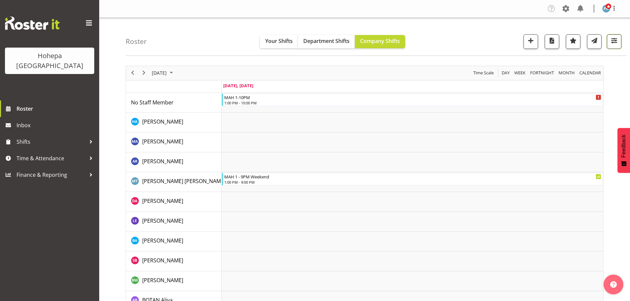
click at [613, 43] on span "button" at bounding box center [614, 40] width 9 height 9
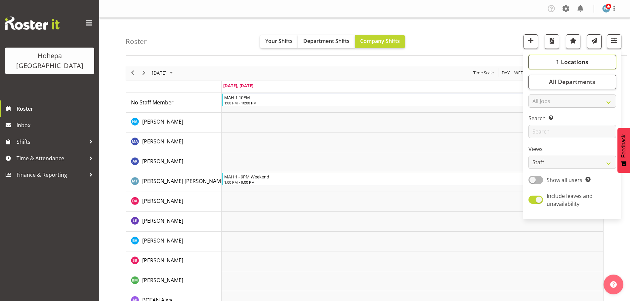
click at [574, 62] on span "1 Locations" at bounding box center [572, 62] width 32 height 8
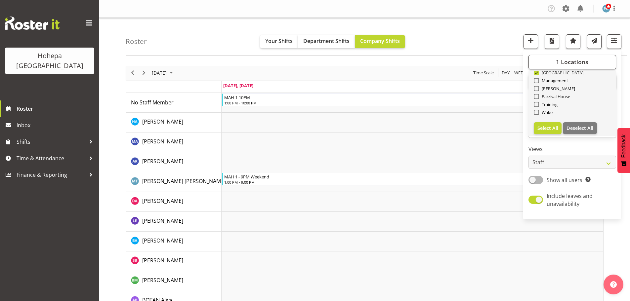
click at [538, 72] on span at bounding box center [536, 72] width 5 height 5
click at [538, 72] on input "[GEOGRAPHIC_DATA]" at bounding box center [536, 72] width 4 height 4
checkbox input "false"
click at [538, 112] on span at bounding box center [536, 112] width 5 height 5
click at [538, 112] on input "Wake" at bounding box center [536, 112] width 4 height 4
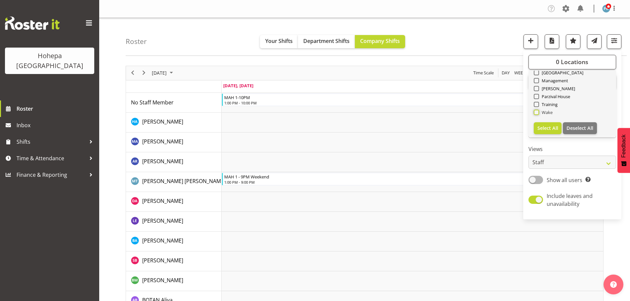
checkbox input "true"
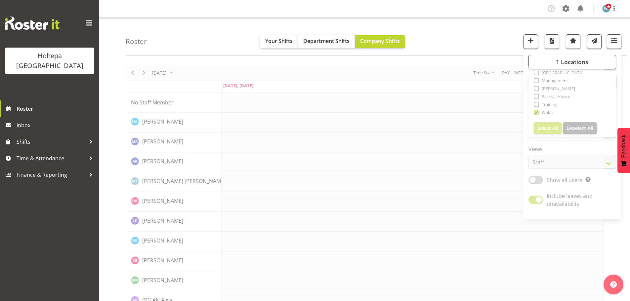
click at [487, 34] on div "Roster Your Shifts Department Shifts Company Shifts 1 Locations [GEOGRAPHIC_DAT…" at bounding box center [376, 37] width 501 height 38
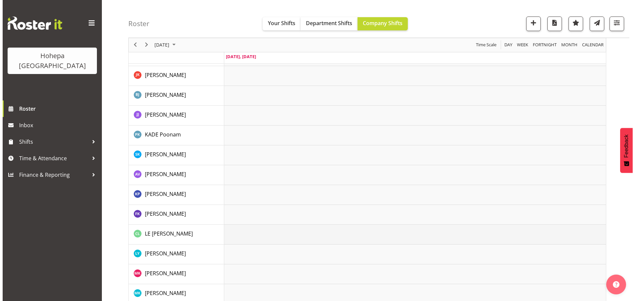
scroll to position [397, 0]
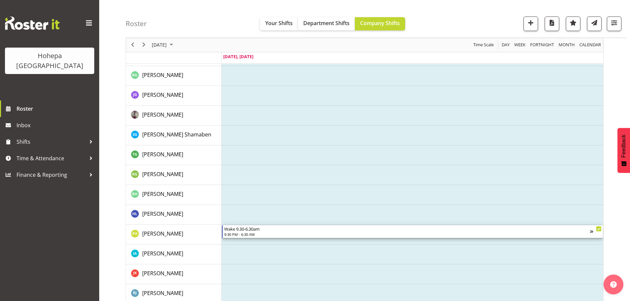
click at [234, 229] on div "Wake 9.30-6.30am" at bounding box center [407, 229] width 366 height 7
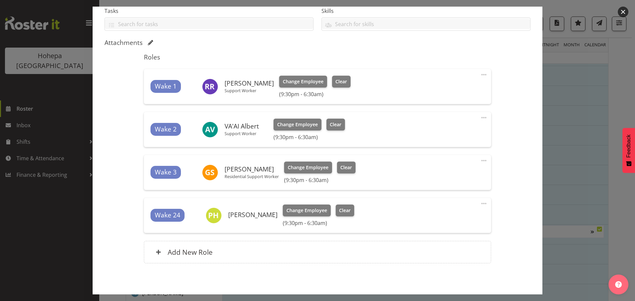
scroll to position [174, 0]
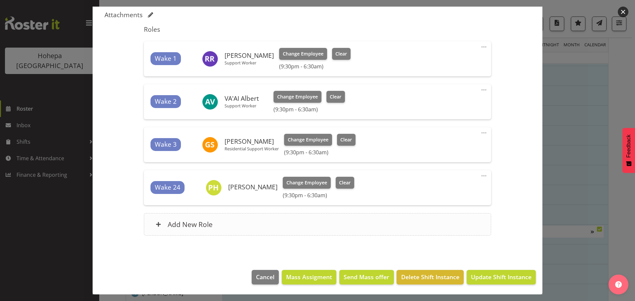
click at [191, 225] on h6 "Add New Role" at bounding box center [190, 224] width 45 height 9
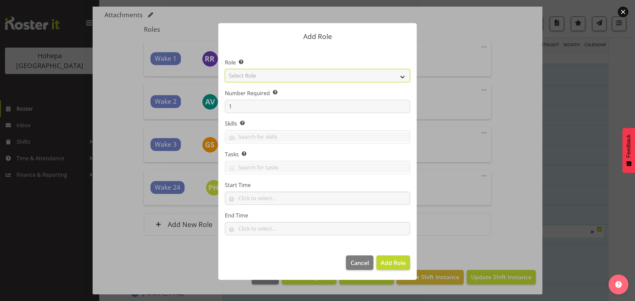
click at [403, 76] on select "Select Role CP House Leader Support Staff Wake" at bounding box center [317, 75] width 185 height 13
select select "1091"
click at [225, 69] on select "Select Role CP House Leader Support Staff Wake" at bounding box center [317, 75] width 185 height 13
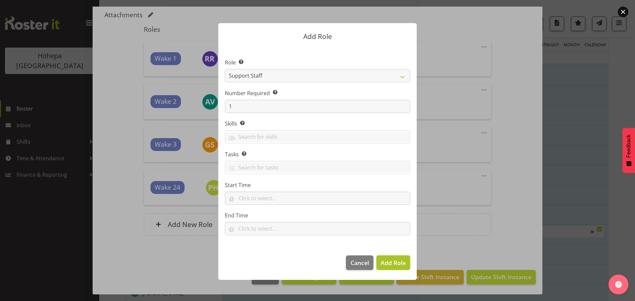
drag, startPoint x: 394, startPoint y: 266, endPoint x: 388, endPoint y: 262, distance: 7.4
click at [394, 266] on span "Add Role" at bounding box center [393, 263] width 25 height 8
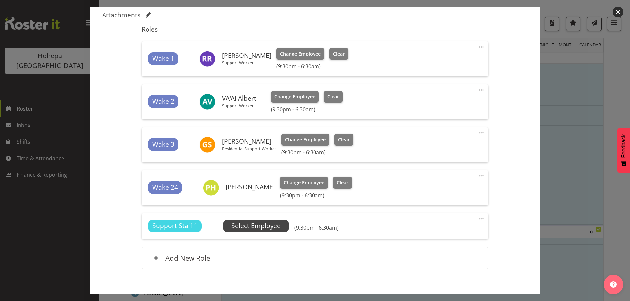
click at [279, 226] on span "Select Employee" at bounding box center [256, 226] width 66 height 13
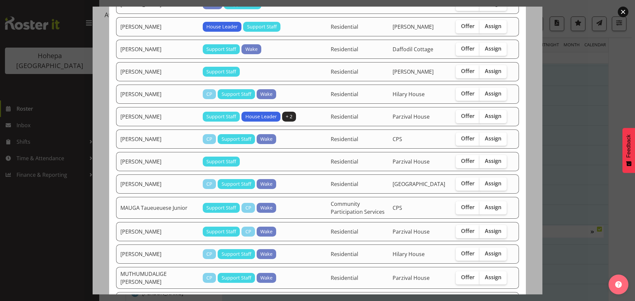
scroll to position [198, 0]
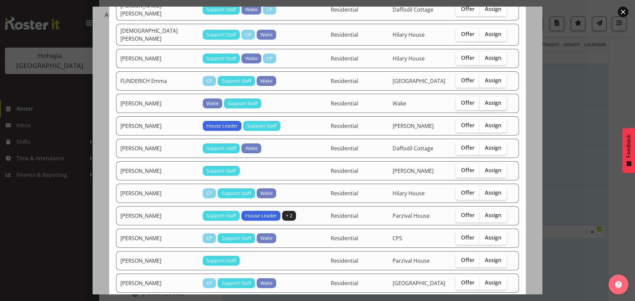
click at [485, 100] on span "Assign" at bounding box center [493, 103] width 17 height 7
click at [484, 101] on input "Assign" at bounding box center [482, 103] width 4 height 4
checkbox input "true"
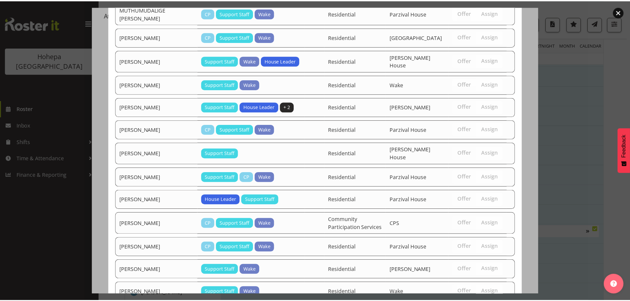
scroll to position [628, 0]
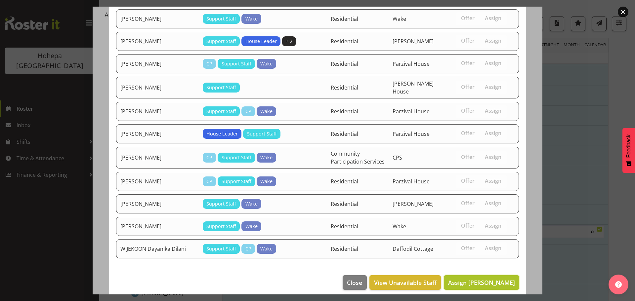
click at [466, 279] on span "Assign [PERSON_NAME]" at bounding box center [481, 283] width 67 height 8
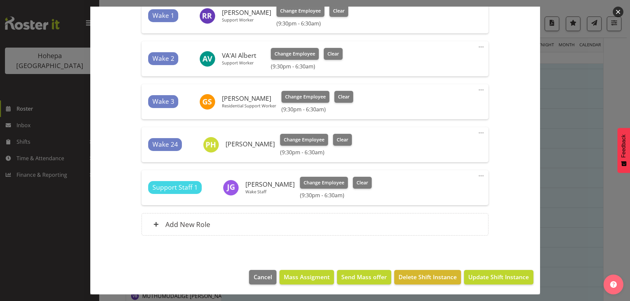
scroll to position [695, 0]
click at [498, 276] on span "Update Shift Instance" at bounding box center [498, 277] width 61 height 9
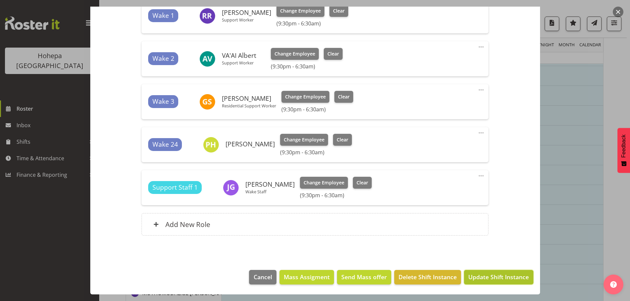
click at [472, 278] on span "Update Shift Instance" at bounding box center [498, 277] width 61 height 9
